Goal: Complete application form

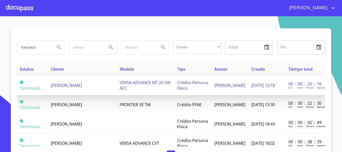
click at [82, 85] on span "[PERSON_NAME]" at bounding box center [66, 86] width 31 height 6
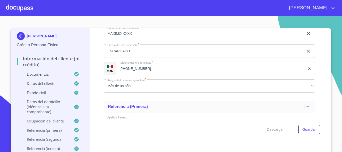
scroll to position [2532, 0]
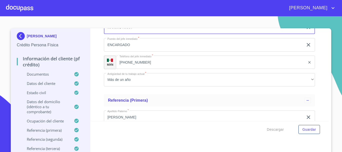
click at [134, 33] on input "MAXIMO XXXX" at bounding box center [204, 28] width 200 height 14
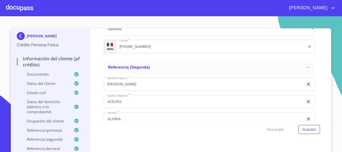
scroll to position [2758, 0]
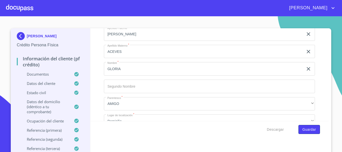
type input "[PERSON_NAME]"
click at [304, 131] on span "Guardar" at bounding box center [310, 130] width 14 height 6
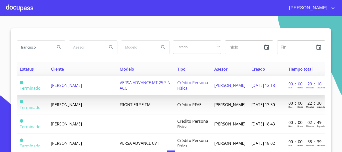
click at [72, 84] on span "[PERSON_NAME]" at bounding box center [66, 86] width 31 height 6
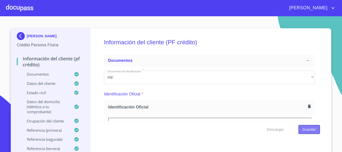
click at [304, 129] on span "Guardar" at bounding box center [310, 130] width 14 height 6
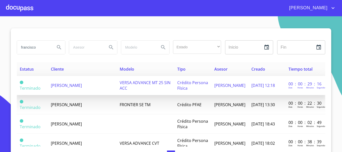
click at [71, 88] on span "[PERSON_NAME]" at bounding box center [66, 86] width 31 height 6
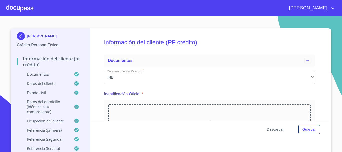
click at [279, 128] on span "Descargar" at bounding box center [275, 130] width 17 height 6
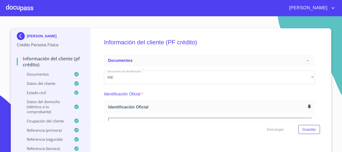
drag, startPoint x: 299, startPoint y: 1, endPoint x: 197, endPoint y: 128, distance: 163.2
click at [197, 128] on div "Descargar Guardar" at bounding box center [209, 129] width 239 height 17
click at [13, 8] on div at bounding box center [19, 8] width 27 height 16
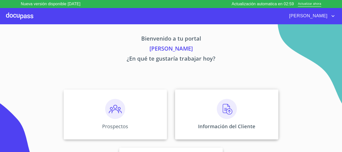
click at [224, 112] on img at bounding box center [227, 109] width 20 height 20
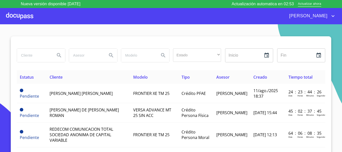
click at [38, 57] on input "search" at bounding box center [34, 56] width 34 height 14
type input "[PERSON_NAME]"
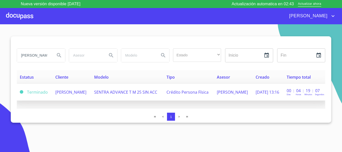
click at [64, 90] on span "[PERSON_NAME]" at bounding box center [70, 92] width 31 height 6
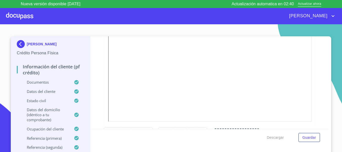
scroll to position [285, 0]
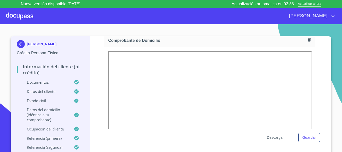
click at [280, 139] on span "Descargar" at bounding box center [275, 138] width 17 height 6
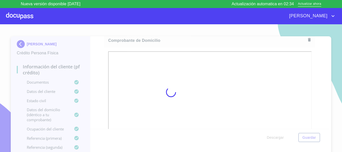
scroll to position [0, 0]
